Goal: Task Accomplishment & Management: Use online tool/utility

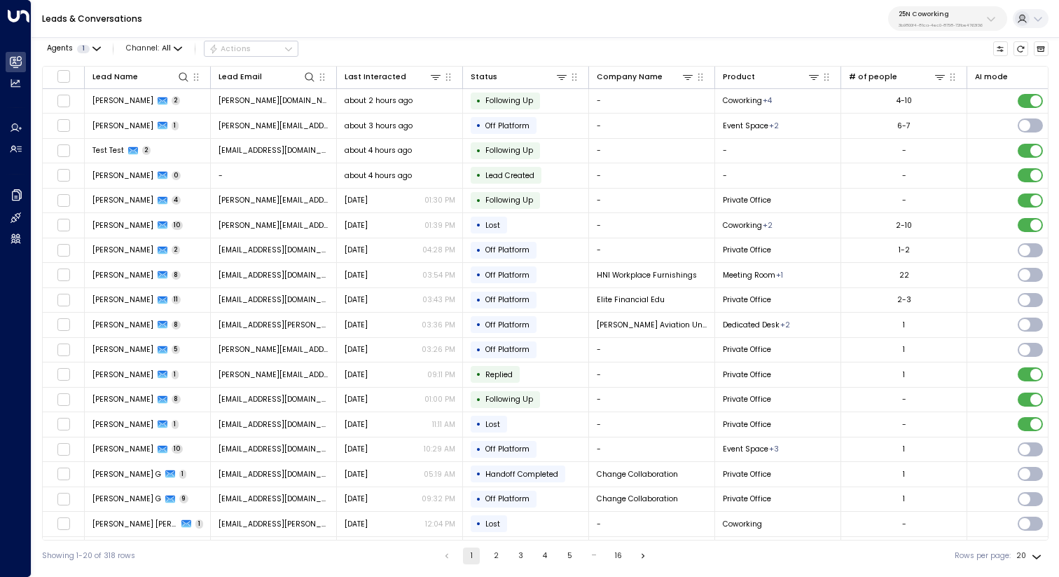
click at [954, 18] on div "25N Coworking 3b9800f4-81ca-4ec0-8758-72fbe4763f36" at bounding box center [941, 19] width 84 height 18
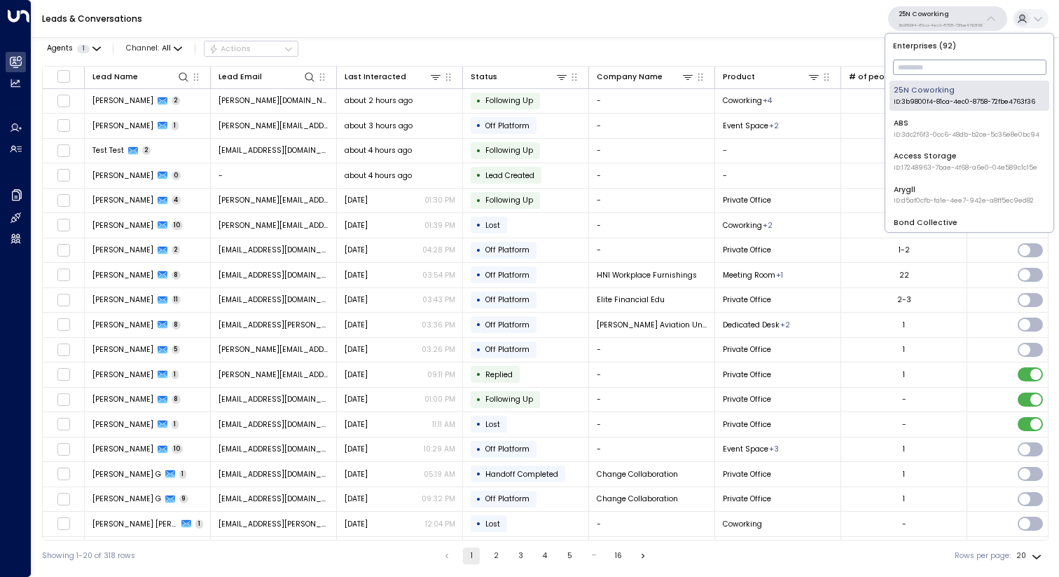
click at [936, 62] on input "text" at bounding box center [969, 67] width 153 height 22
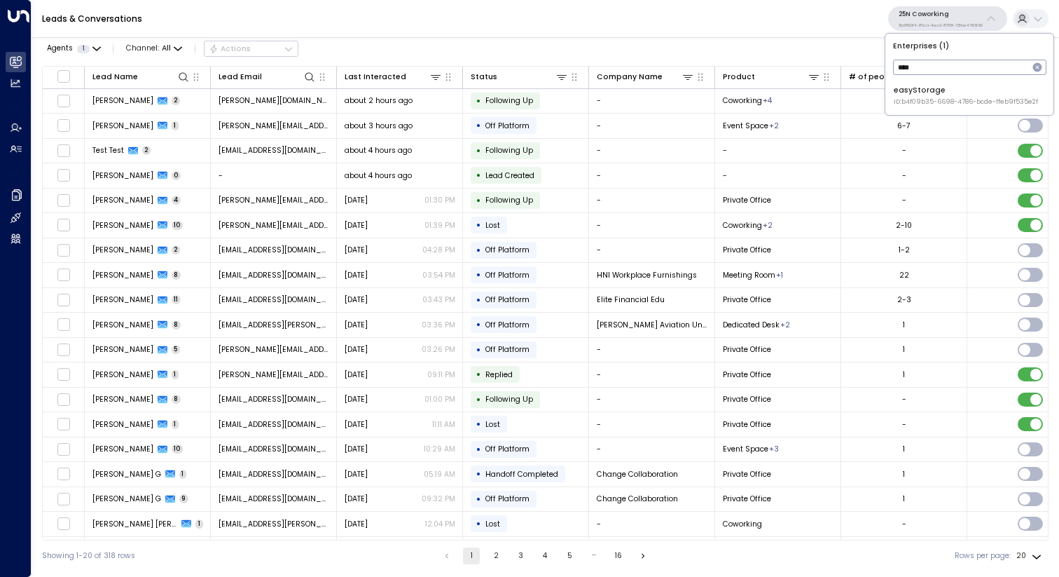
type input "****"
click at [925, 94] on div "easyStorage ID: b4f09b35-6698-4786-bcde-ffeb9f535e2f" at bounding box center [966, 96] width 144 height 22
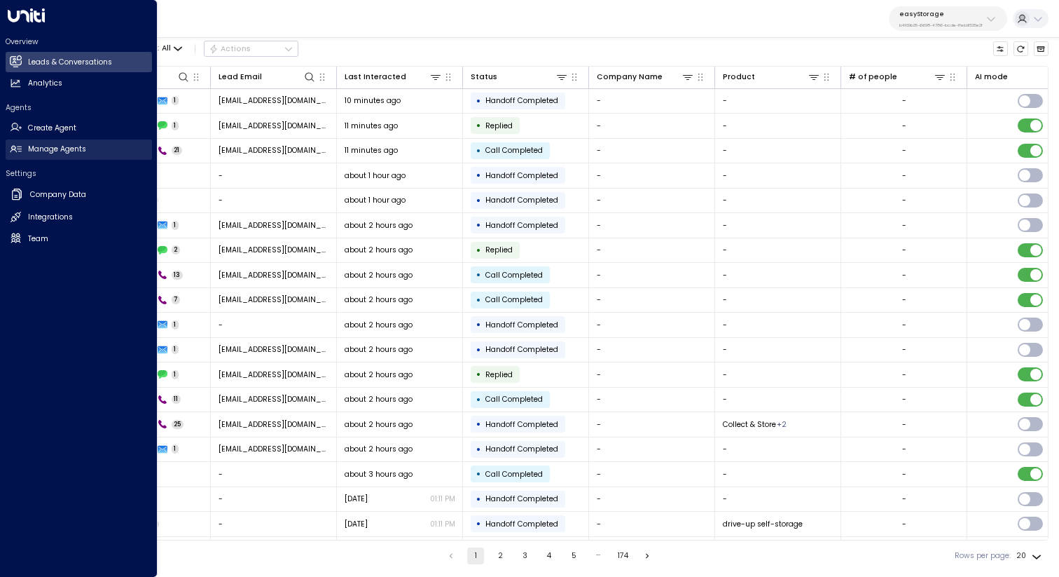
click at [70, 155] on link "Manage Agents Manage Agents" at bounding box center [79, 149] width 146 height 20
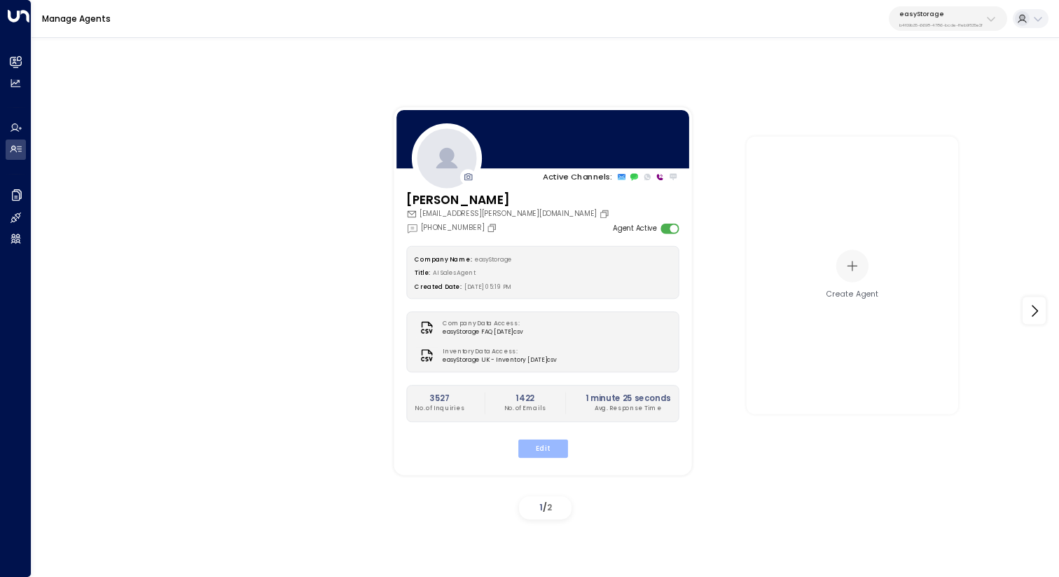
click at [553, 446] on button "Edit" at bounding box center [543, 448] width 50 height 18
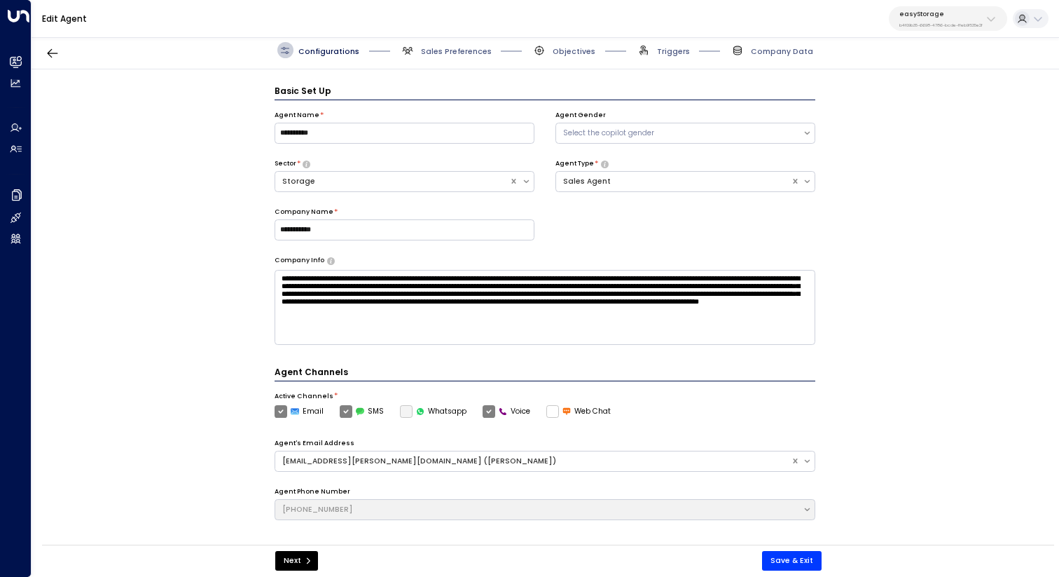
scroll to position [15, 0]
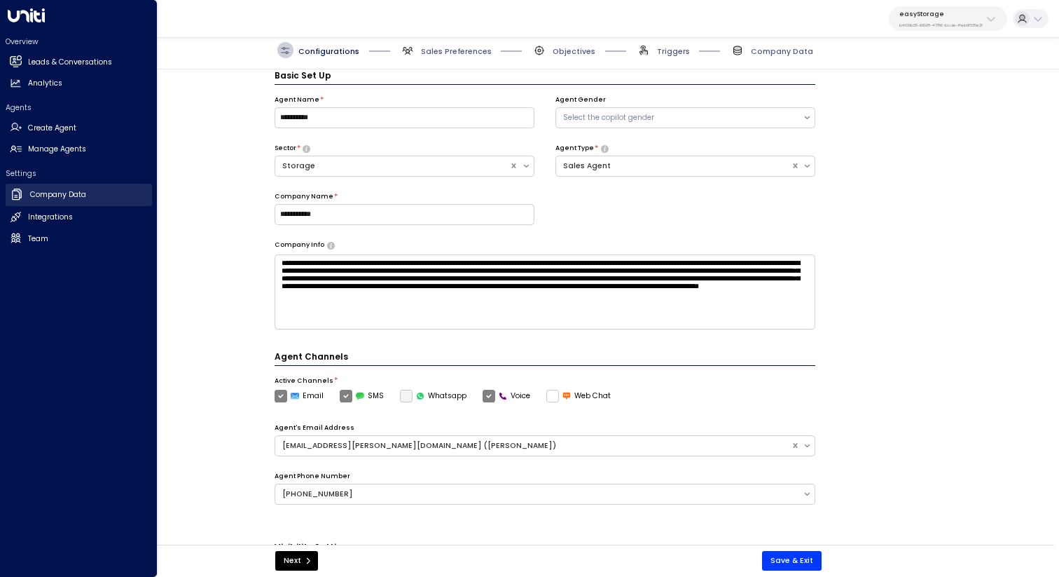
click at [54, 190] on h2 "Company Data" at bounding box center [58, 194] width 56 height 11
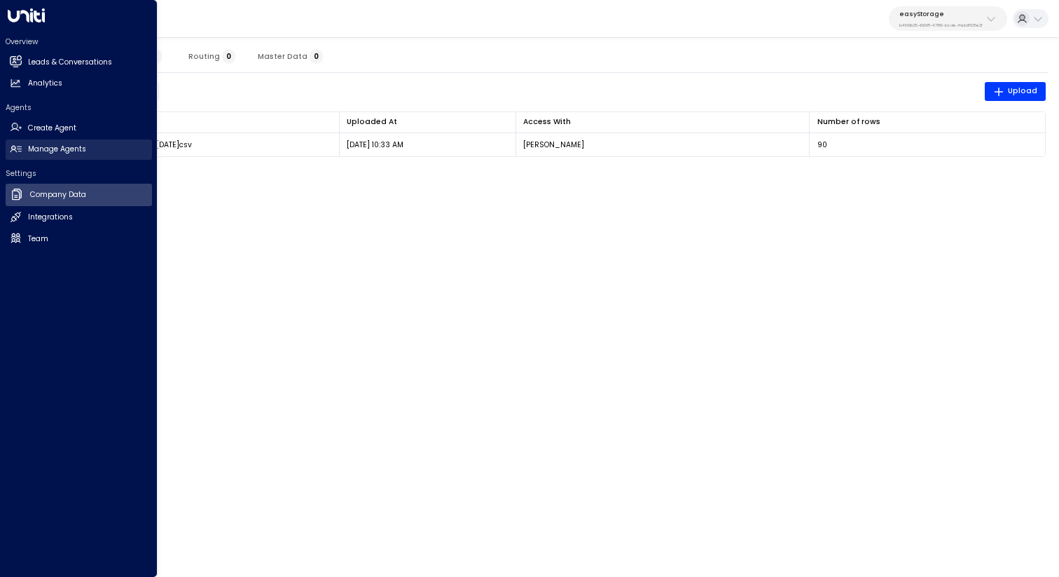
click at [48, 146] on h2 "Manage Agents" at bounding box center [57, 149] width 58 height 11
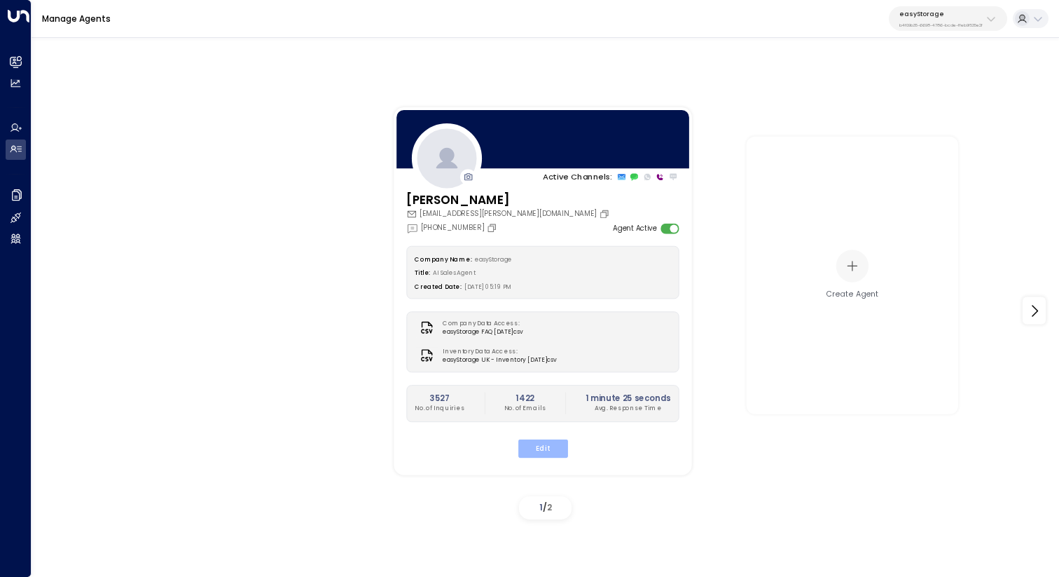
click at [550, 448] on button "Edit" at bounding box center [543, 448] width 50 height 18
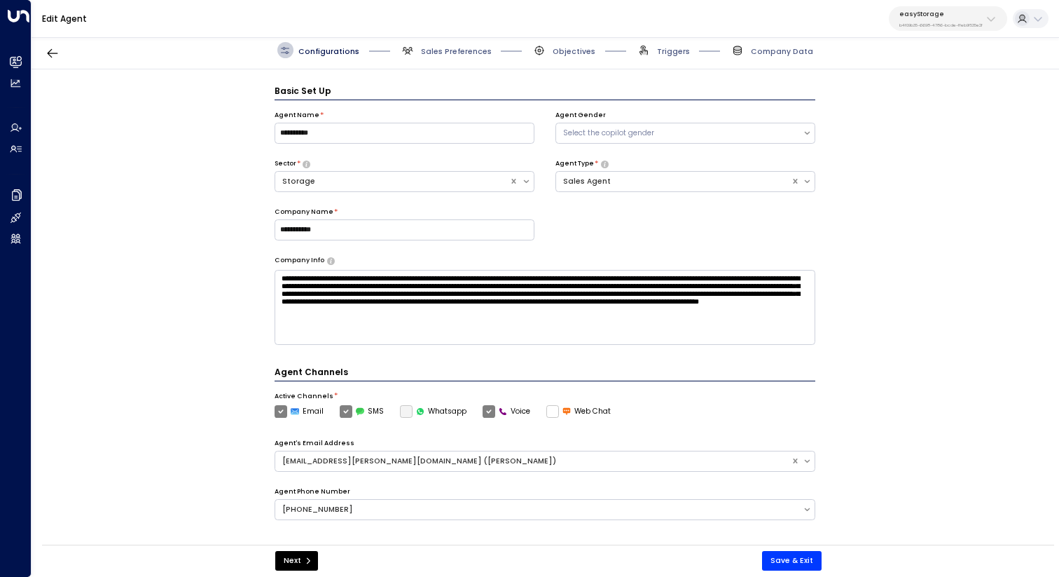
scroll to position [15, 0]
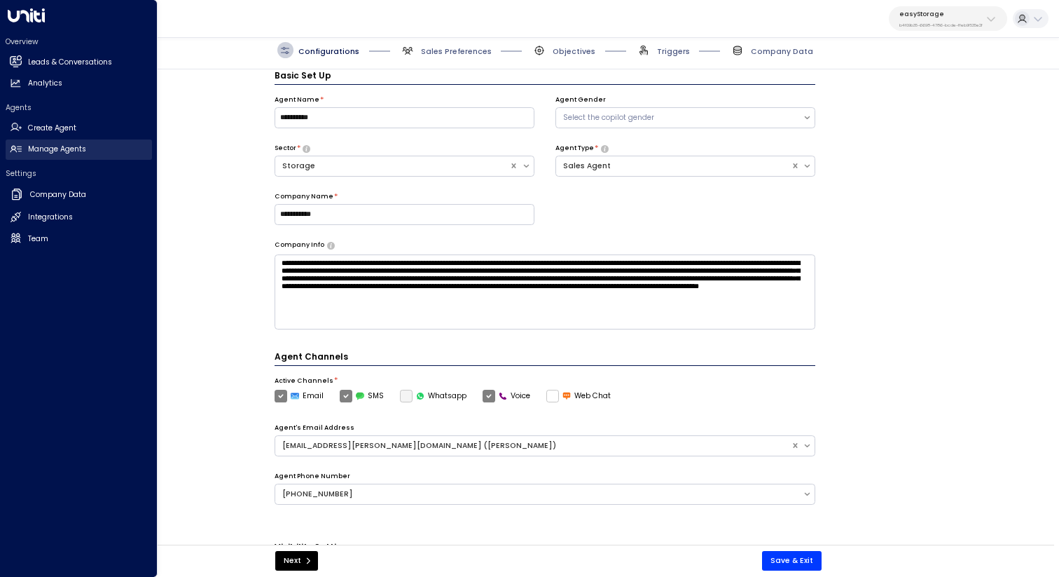
click at [49, 151] on h2 "Manage Agents" at bounding box center [57, 149] width 58 height 11
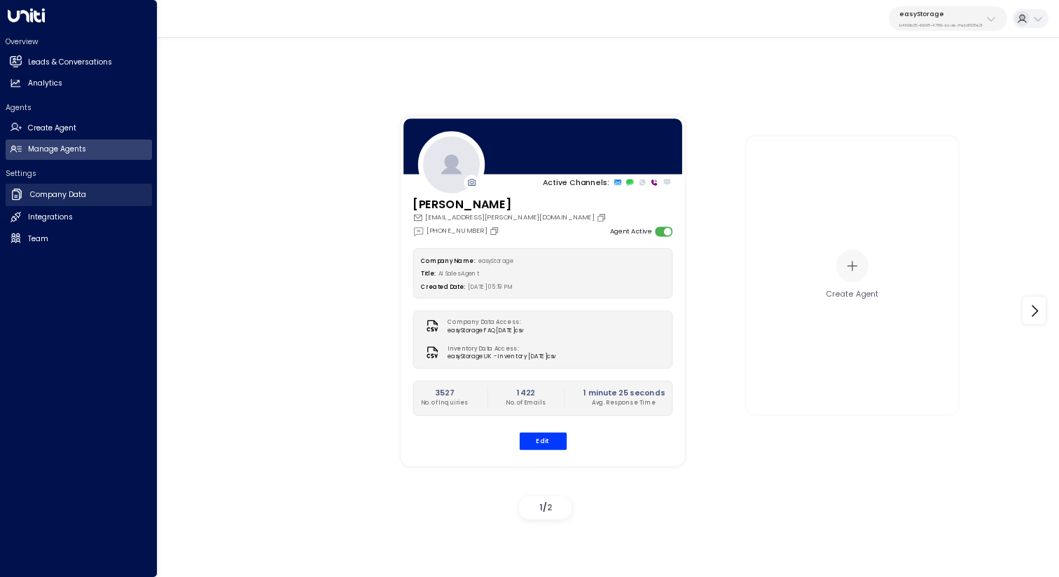
click at [57, 195] on h2 "Company Data" at bounding box center [58, 194] width 56 height 11
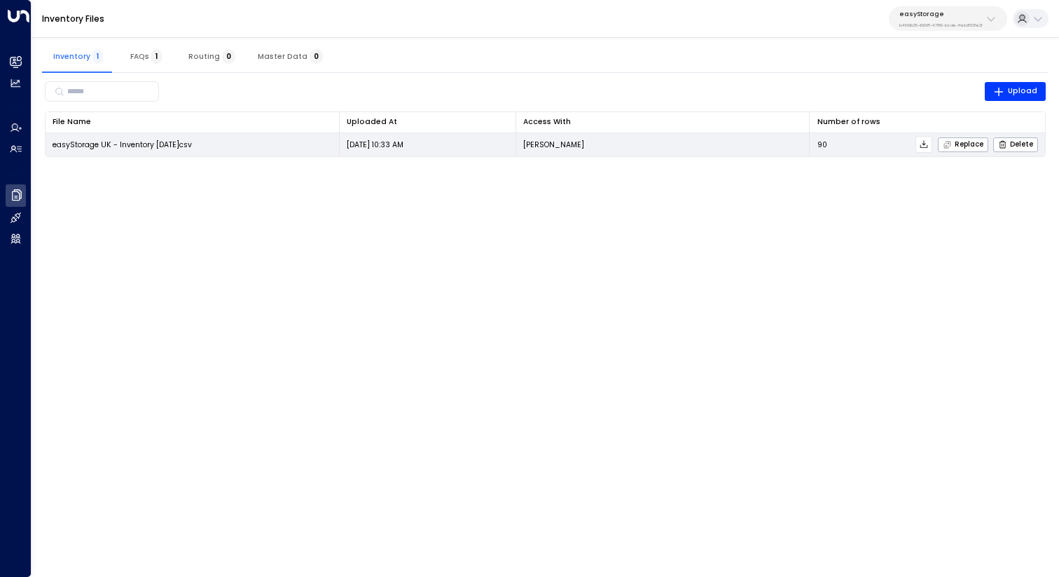
click at [922, 146] on icon at bounding box center [924, 144] width 10 height 10
click at [926, 145] on icon at bounding box center [924, 144] width 10 height 10
click at [925, 140] on icon at bounding box center [924, 144] width 10 height 10
click at [925, 145] on icon at bounding box center [924, 144] width 10 height 10
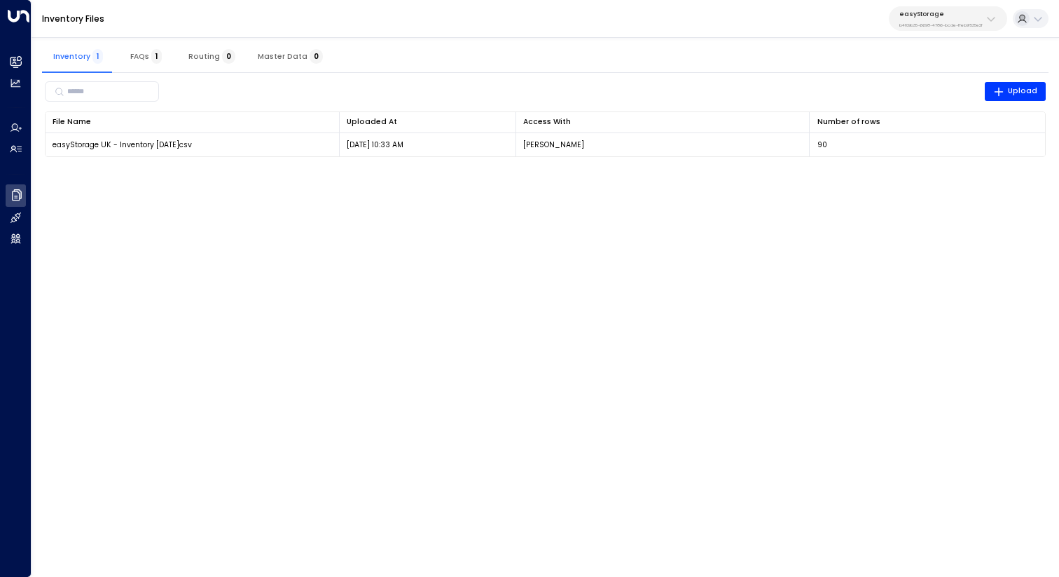
click at [900, 170] on html "Overview Leads & Conversations Leads & Conversations Analytics Analytics Agents…" at bounding box center [529, 85] width 1059 height 170
click at [897, 170] on html "Overview Leads & Conversations Leads & Conversations Analytics Analytics Agents…" at bounding box center [529, 85] width 1059 height 170
click at [829, 28] on div "Inventory Files easyStorage b4f09b35-6698-4786-bcde-ffeb9f535e2f" at bounding box center [546, 19] width 1028 height 38
click at [436, 170] on html "Overview Leads & Conversations Leads & Conversations Analytics Analytics Agents…" at bounding box center [529, 85] width 1059 height 170
click at [286, 52] on span "Master Data 0" at bounding box center [290, 56] width 65 height 9
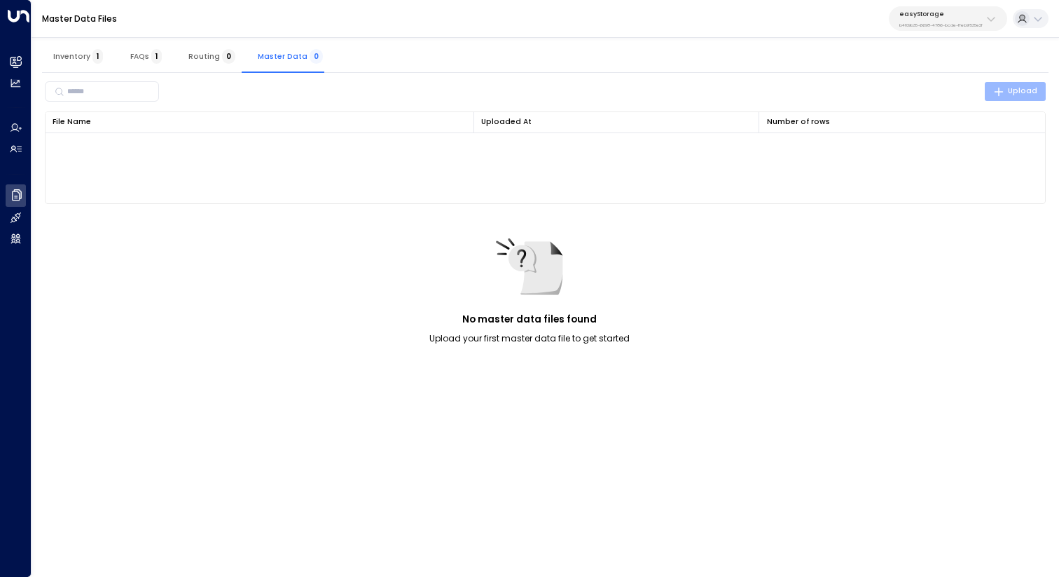
click at [1016, 95] on span "Upload" at bounding box center [1015, 91] width 45 height 13
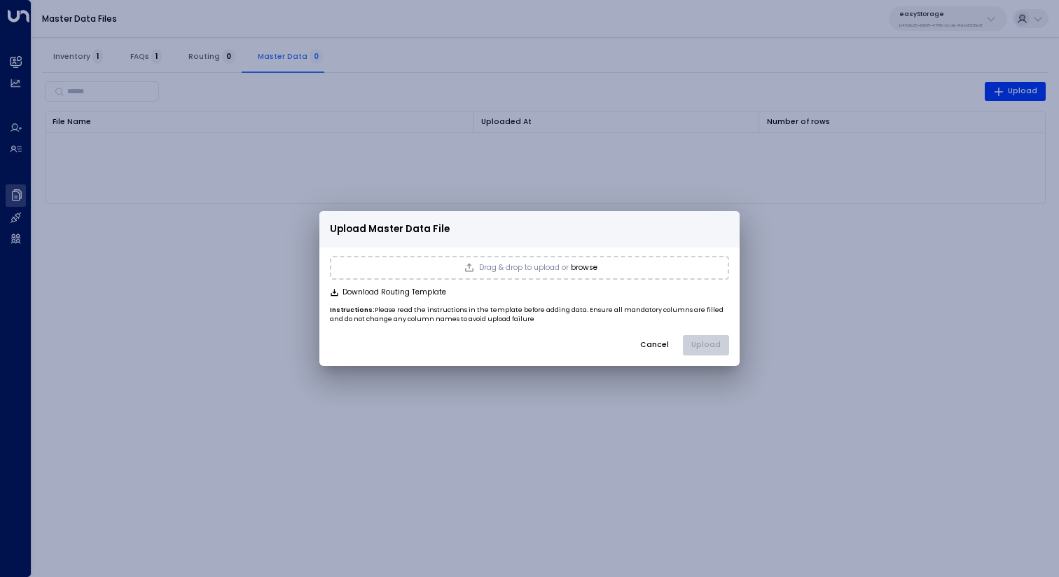
click at [592, 265] on button "browse" at bounding box center [584, 267] width 27 height 8
click at [729, 343] on button "Upload" at bounding box center [706, 345] width 46 height 21
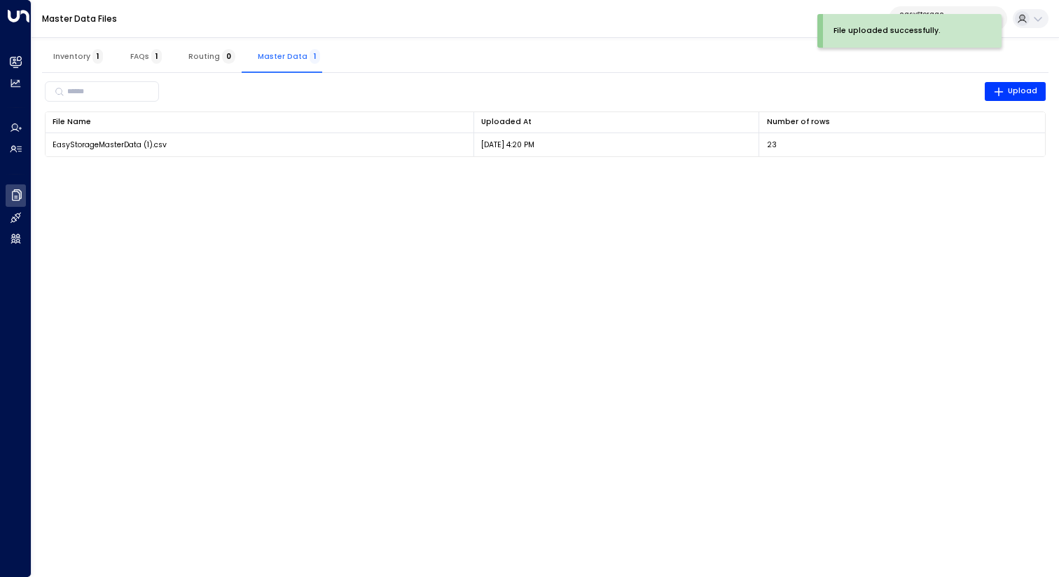
click at [92, 53] on span "1" at bounding box center [97, 56] width 11 height 15
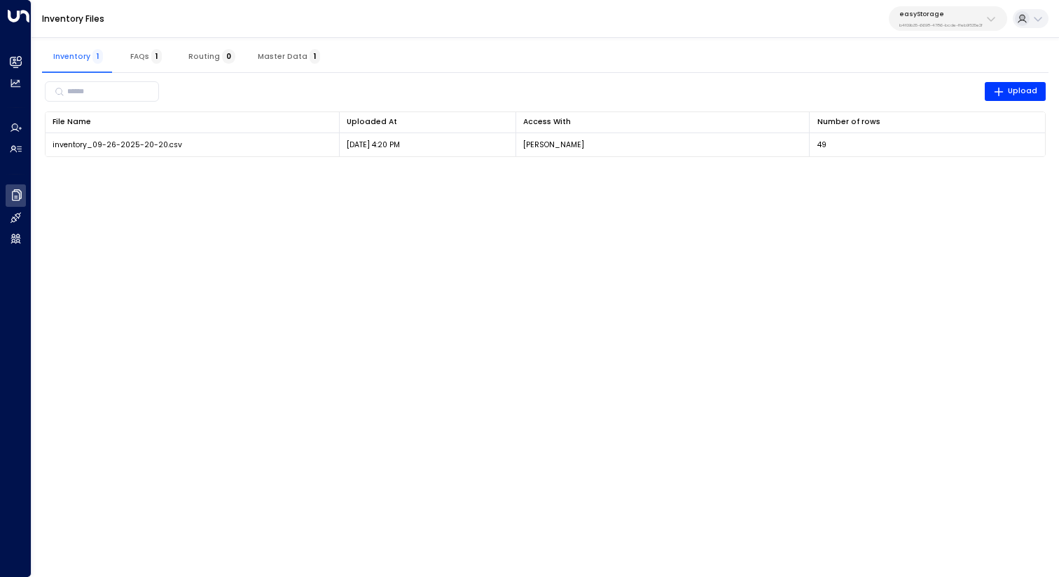
click at [810, 170] on html "Overview Leads & Conversations Leads & Conversations Analytics Analytics Agents…" at bounding box center [529, 85] width 1059 height 170
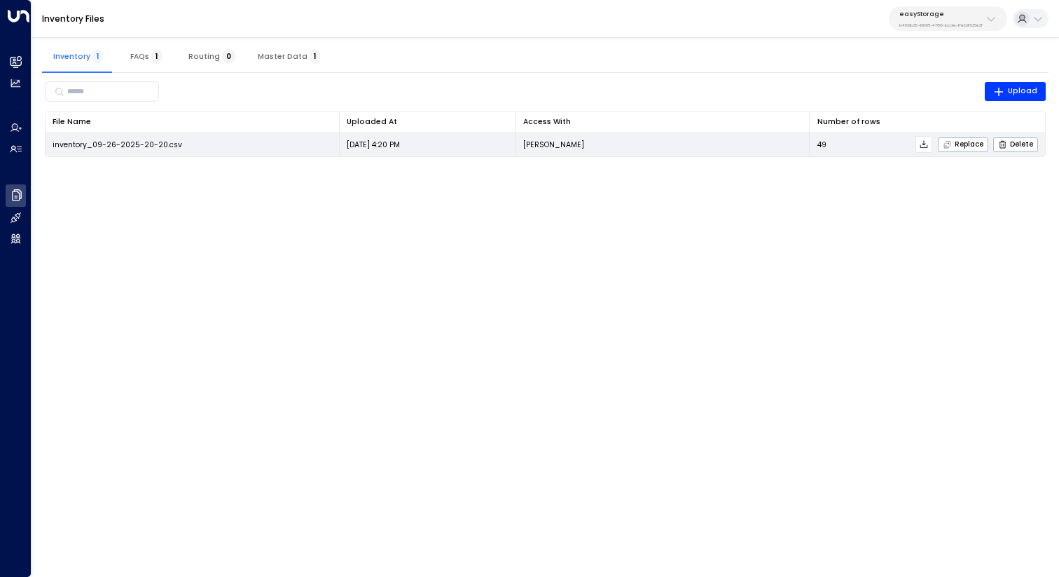
click at [923, 142] on icon at bounding box center [924, 144] width 10 height 10
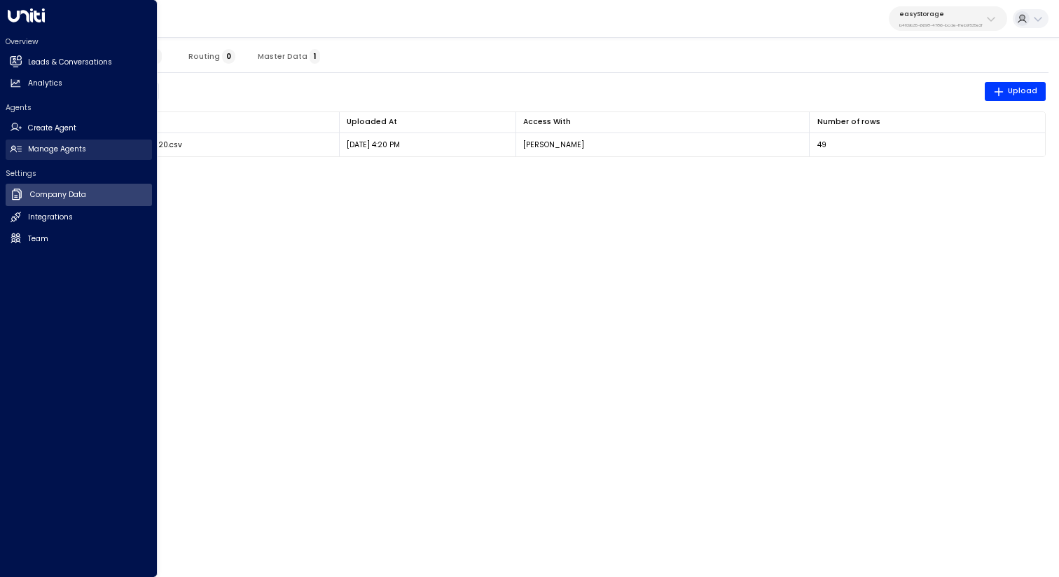
click at [62, 139] on link "Manage Agents Manage Agents" at bounding box center [79, 149] width 146 height 20
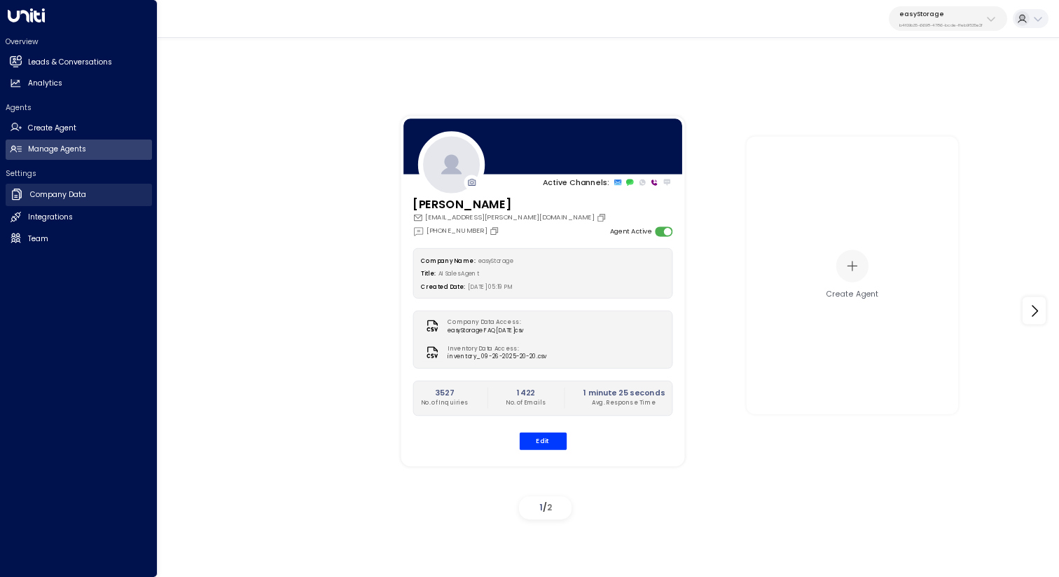
click at [89, 187] on link "Company Data Company Data" at bounding box center [79, 195] width 146 height 22
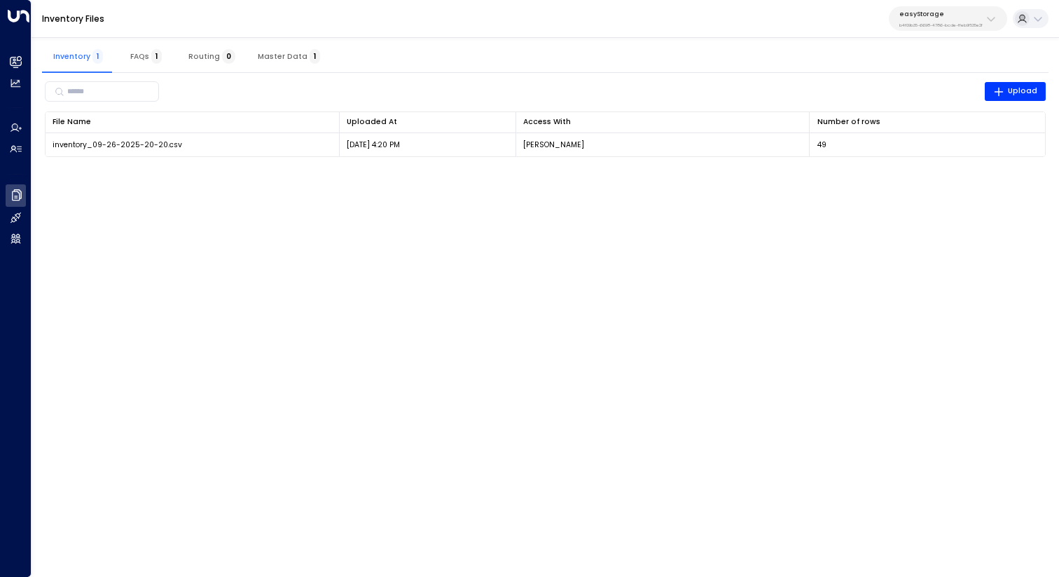
click at [336, 170] on html "Overview Leads & Conversations Leads & Conversations Analytics Analytics Agents…" at bounding box center [529, 85] width 1059 height 170
click at [703, 46] on div "Inventory 1 FAQs 1 Routing 0 Master Data 1" at bounding box center [545, 56] width 1007 height 34
click at [291, 15] on div "Inventory Files easyStorage b4f09b35-6698-4786-bcde-ffeb9f535e2f" at bounding box center [546, 19] width 1028 height 38
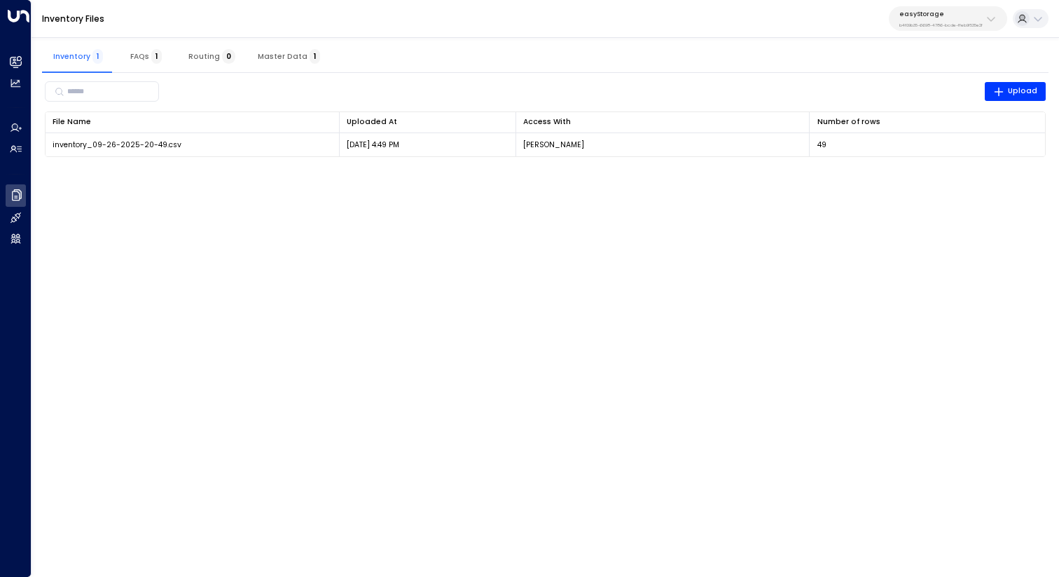
click at [158, 34] on div "Inventory Files easyStorage b4f09b35-6698-4786-bcde-ffeb9f535e2f" at bounding box center [546, 19] width 1028 height 38
click at [233, 20] on div "Inventory Files easyStorage b4f09b35-6698-4786-bcde-ffeb9f535e2f" at bounding box center [546, 19] width 1028 height 38
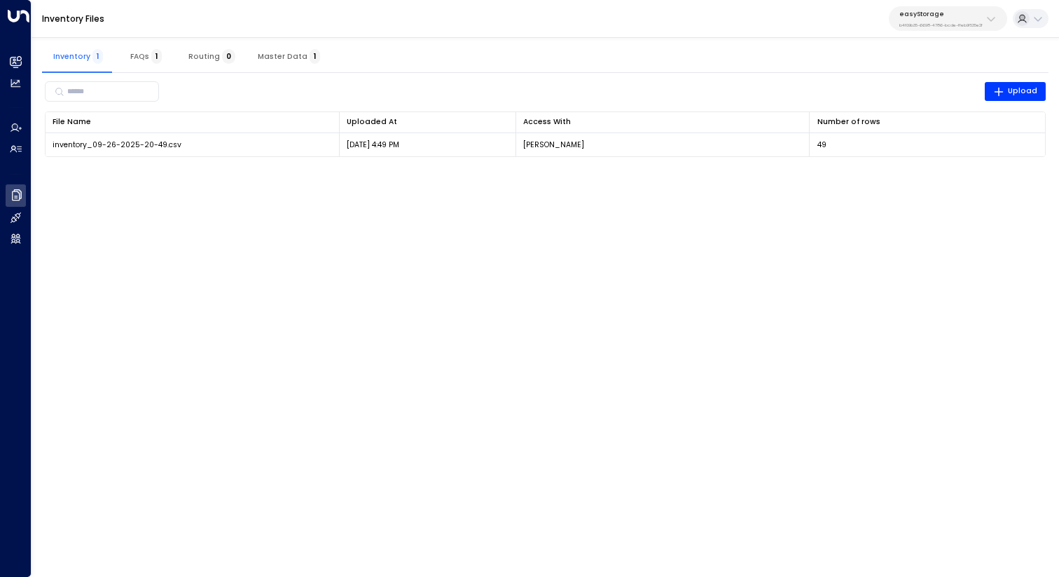
click at [233, 20] on div "Inventory Files easyStorage b4f09b35-6698-4786-bcde-ffeb9f535e2f" at bounding box center [546, 19] width 1028 height 38
click at [399, 156] on div "File Name 0 Uploaded At 0 Access With Number of rows 0 inventory_09-26-2025-21-…" at bounding box center [546, 134] width 1002 height 46
